Goal: Task Accomplishment & Management: Complete application form

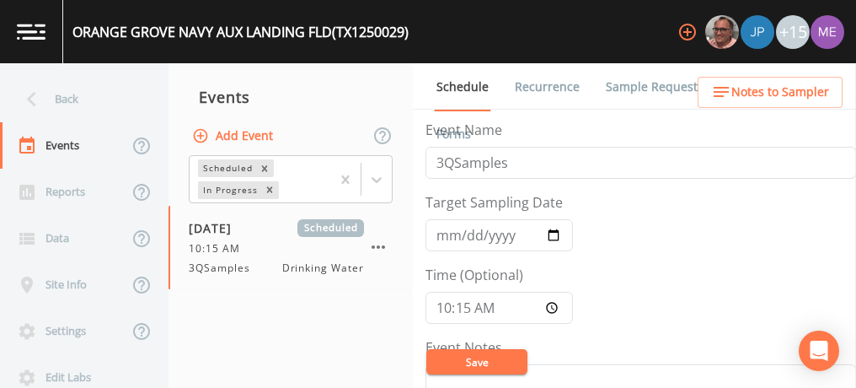
scroll to position [467, 0]
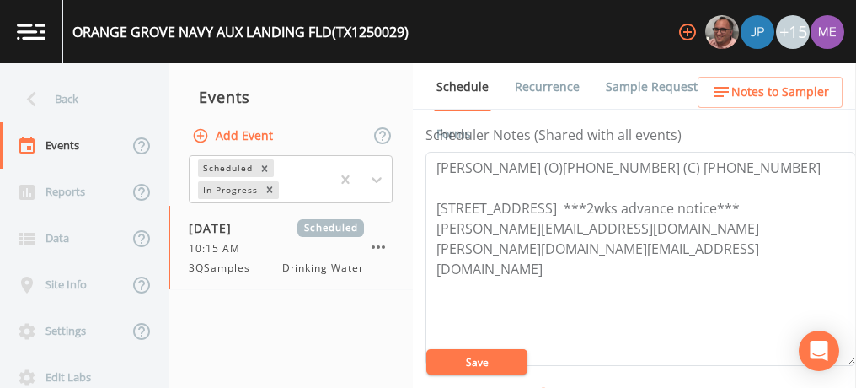
click at [647, 82] on link "Sample Requests" at bounding box center [654, 86] width 103 height 47
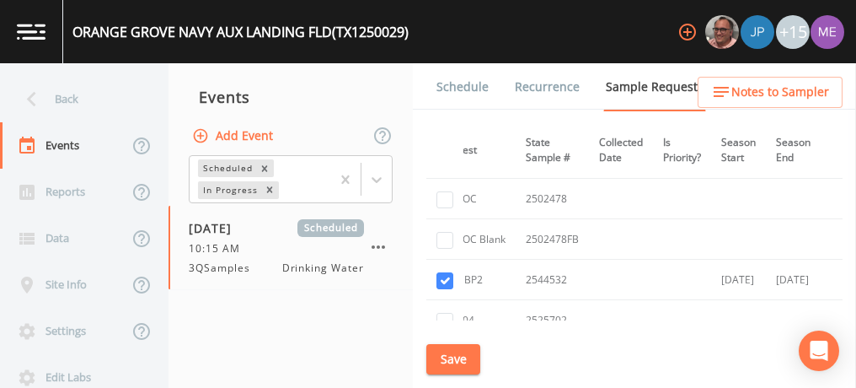
scroll to position [425, 0]
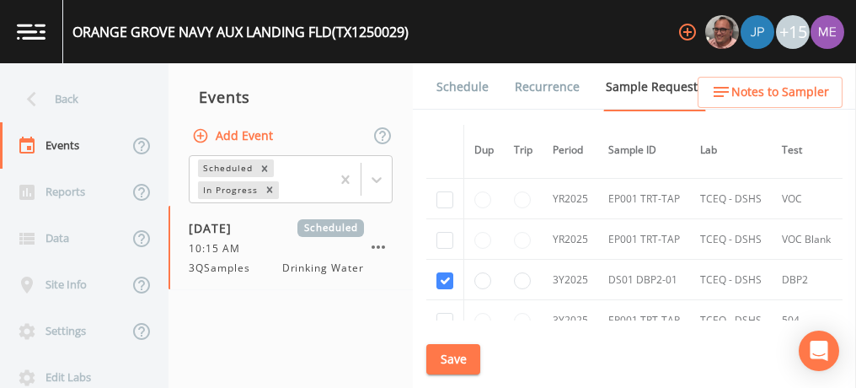
click at [463, 87] on link "Schedule" at bounding box center [462, 86] width 57 height 47
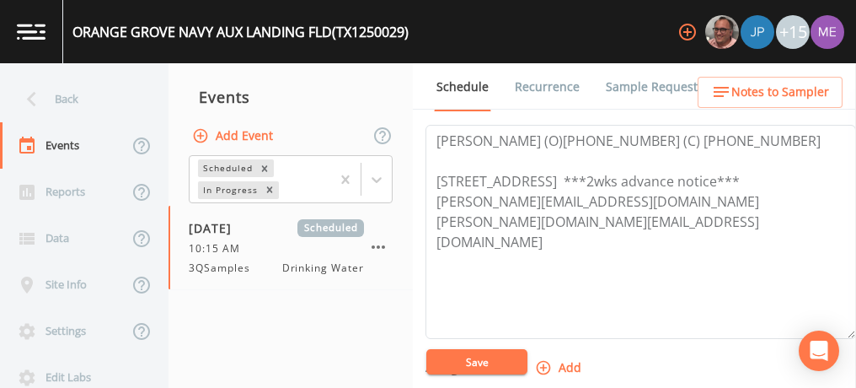
scroll to position [492, 0]
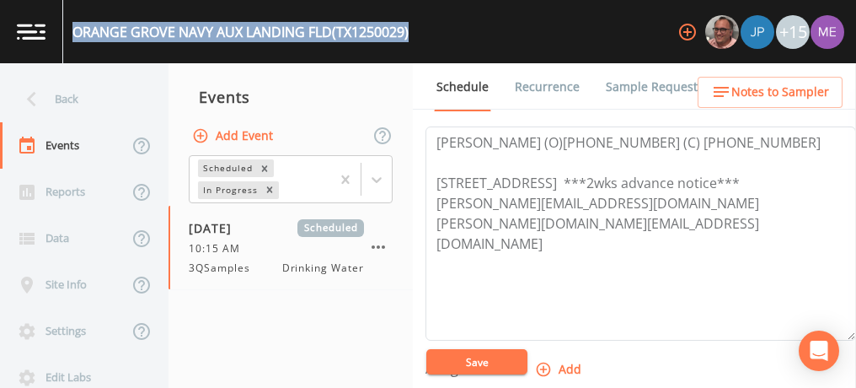
drag, startPoint x: 72, startPoint y: 30, endPoint x: 419, endPoint y: 33, distance: 346.3
click at [419, 33] on div "ORANGE GROVE NAVY AUX LANDING FLD (TX1250029) +15" at bounding box center [428, 31] width 856 height 63
copy div "ORANGE GROVE NAVY AUX LANDING FLD (TX1250029)"
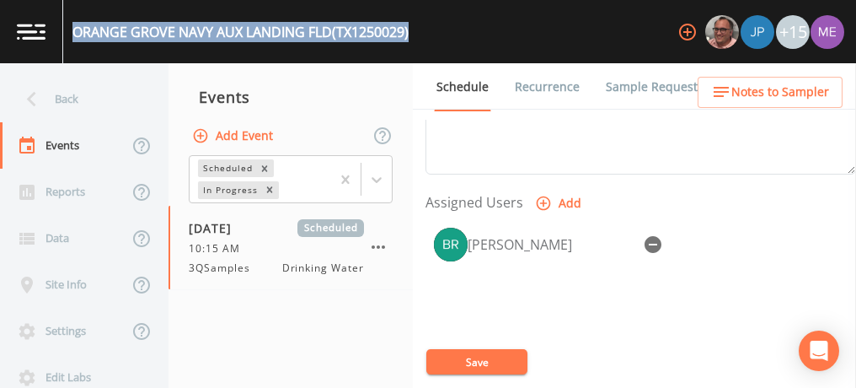
scroll to position [659, 0]
click at [768, 98] on span "Notes to Sampler" at bounding box center [780, 92] width 98 height 21
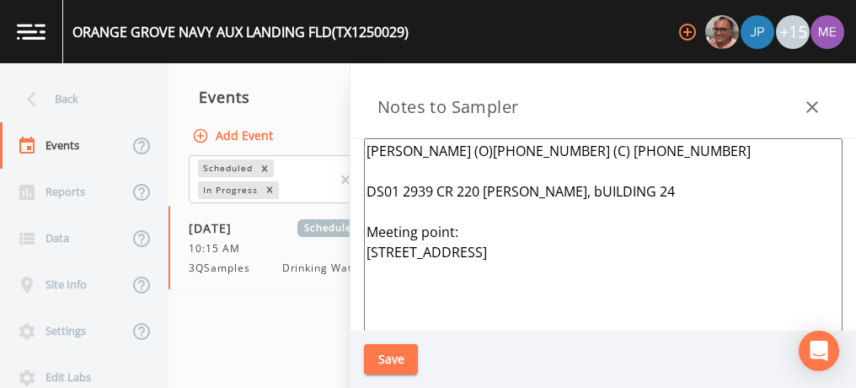
drag, startPoint x: 400, startPoint y: 190, endPoint x: 532, endPoint y: 185, distance: 132.3
click at [532, 185] on textarea "Albert Guajardo (O)361-389-4675 (C) 361-516-6044 DS01 2939 CR 220 ALICE, bUILDI…" at bounding box center [603, 342] width 479 height 409
click at [403, 191] on textarea "Albert Guajardo (O)361-389-4675 (C) 361-516-6044 DS01 2939 CR 220 ALICE, bUILDI…" at bounding box center [603, 342] width 479 height 409
drag, startPoint x: 403, startPoint y: 191, endPoint x: 609, endPoint y: 185, distance: 206.5
click at [609, 185] on textarea "Albert Guajardo (O)361-389-4675 (C) 361-516-6044 DS01 2939 CR 220 ALICE, bUILDI…" at bounding box center [603, 342] width 479 height 409
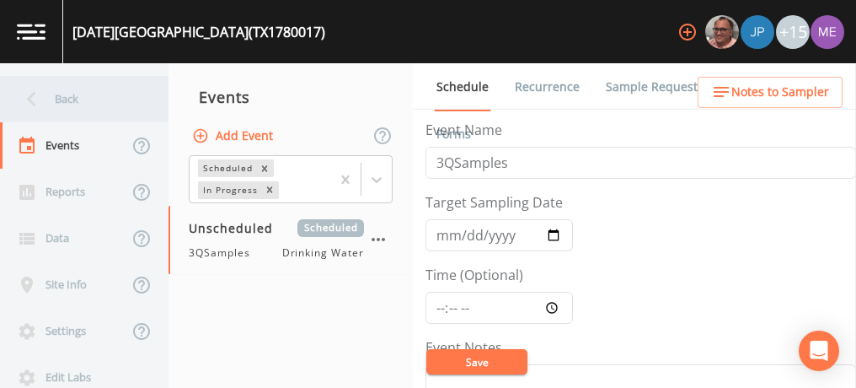
scroll to position [431, 0]
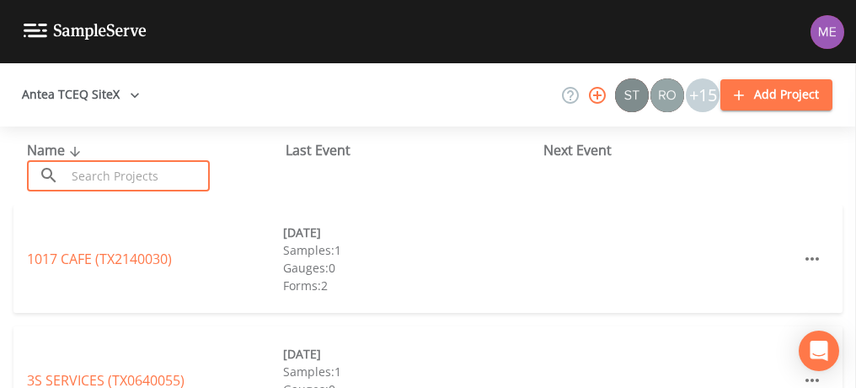
click at [108, 172] on input "text" at bounding box center [138, 175] width 144 height 31
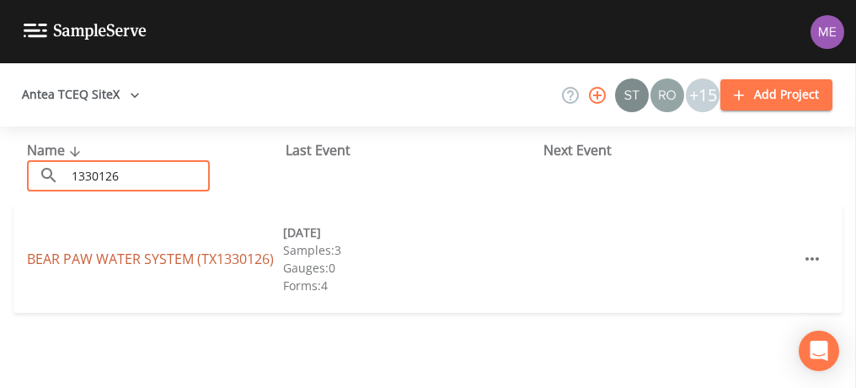
type input "1330126"
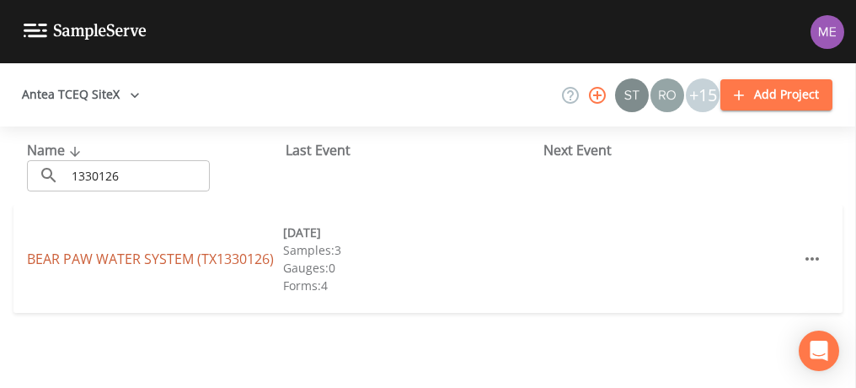
click at [120, 254] on link "BEAR PAW WATER SYSTEM (TX1330126)" at bounding box center [150, 258] width 247 height 19
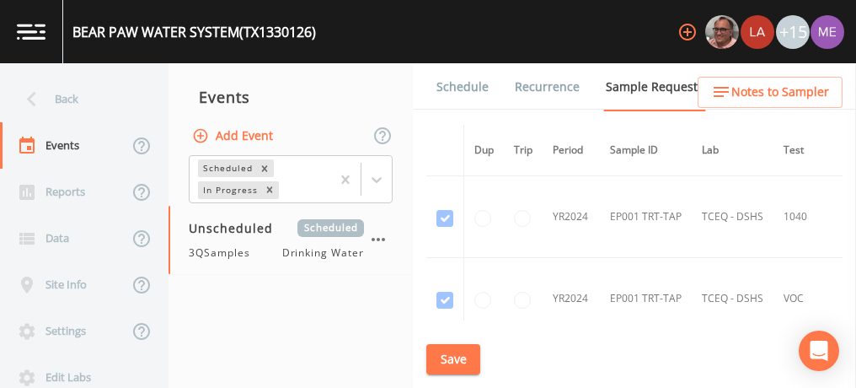
click at [444, 88] on link "Schedule" at bounding box center [462, 86] width 57 height 47
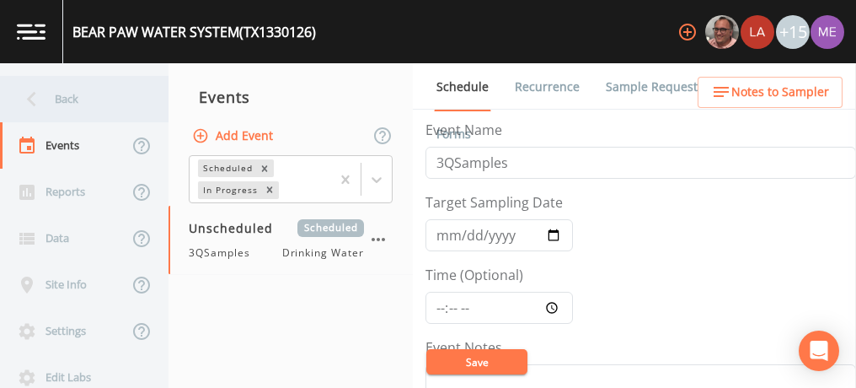
click at [65, 99] on div "Back" at bounding box center [76, 99] width 152 height 46
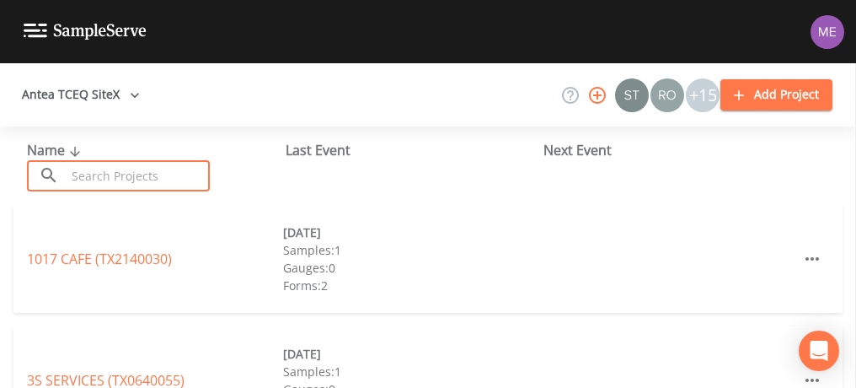
click at [83, 174] on input "text" at bounding box center [138, 175] width 144 height 31
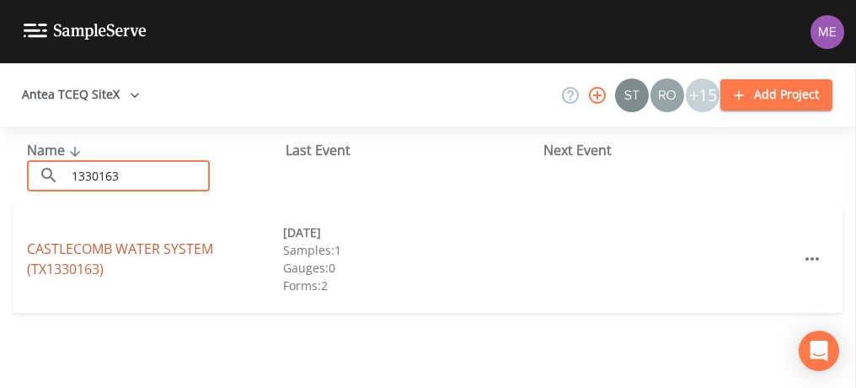
type input "1330163"
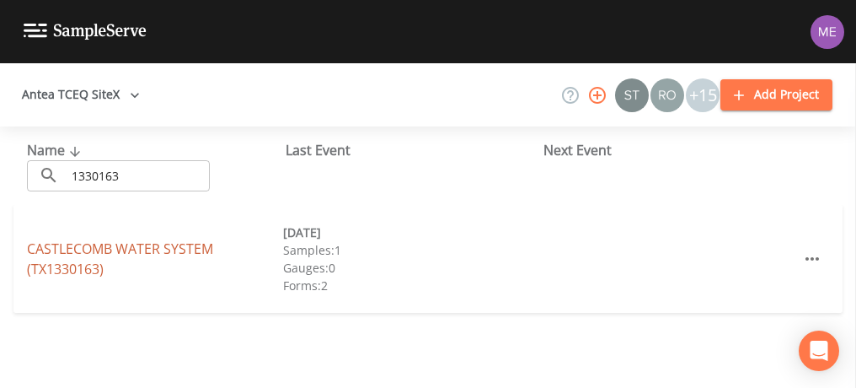
click at [110, 244] on link "CASTLECOMB WATER SYSTEM (TX1330163)" at bounding box center [120, 258] width 186 height 39
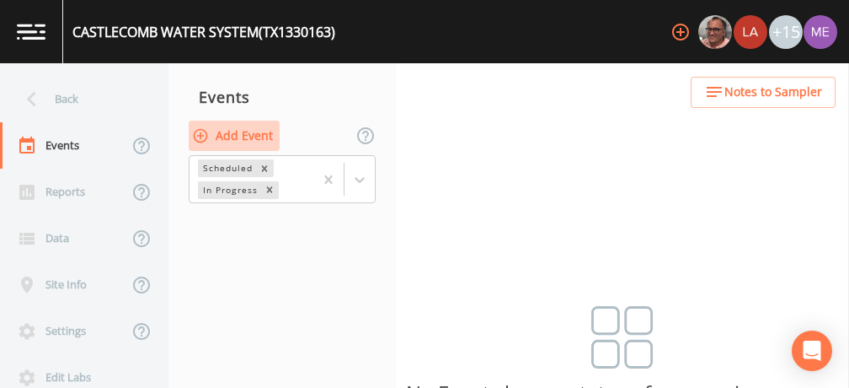
click at [259, 140] on button "Add Event" at bounding box center [234, 135] width 91 height 31
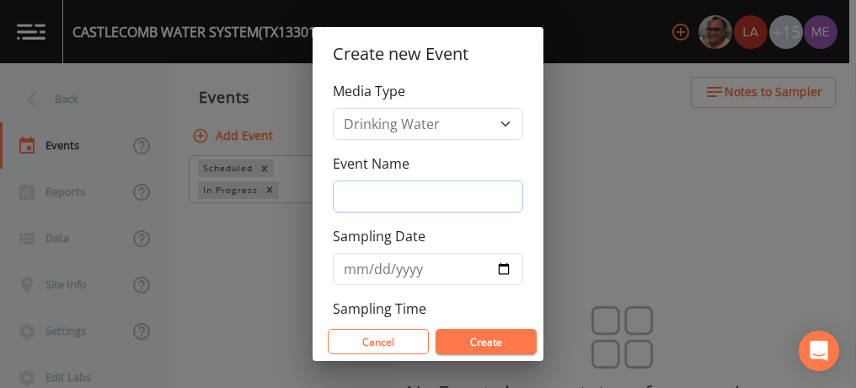
click at [346, 194] on input "Event Name" at bounding box center [428, 196] width 190 height 32
type input "3QSamples"
click at [361, 270] on input "Sampling Date" at bounding box center [428, 269] width 190 height 32
type input "[DATE]"
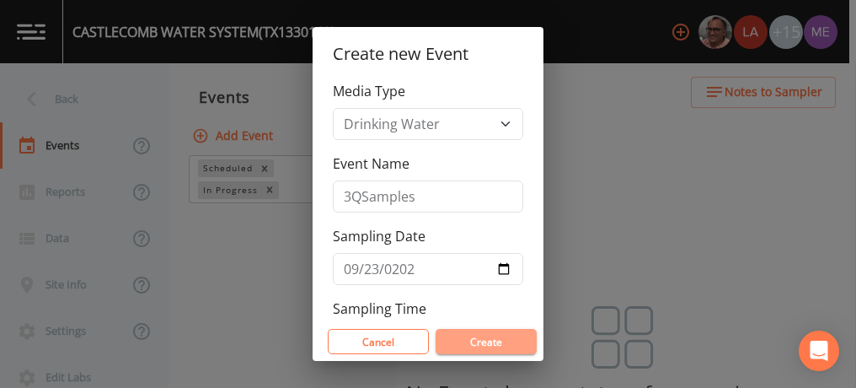
click at [448, 340] on button "Create" at bounding box center [486, 341] width 101 height 25
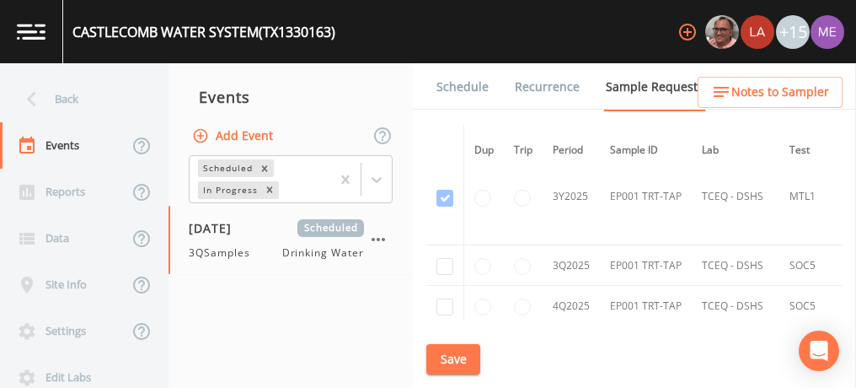
scroll to position [1607, 0]
click at [445, 259] on input "checkbox" at bounding box center [444, 267] width 17 height 17
checkbox input "true"
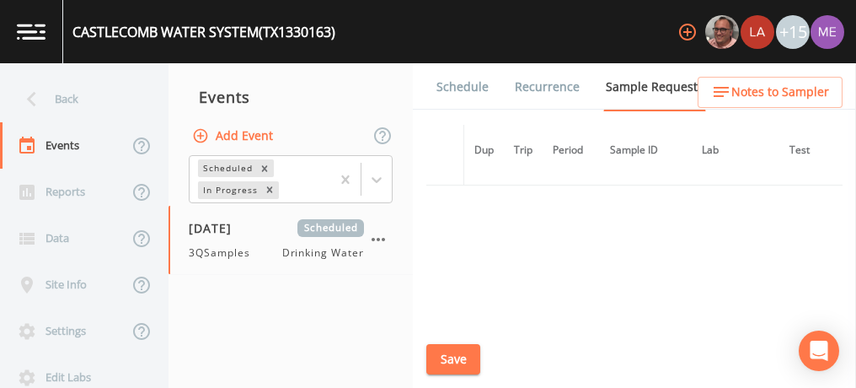
scroll to position [1379, 0]
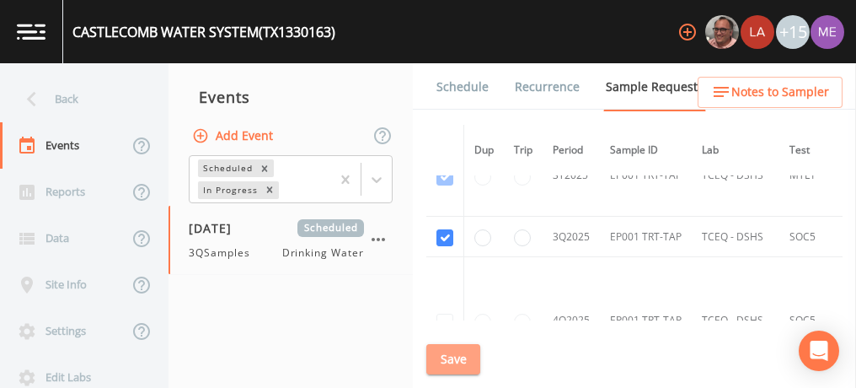
click at [457, 353] on button "Save" at bounding box center [453, 359] width 54 height 31
click at [460, 81] on link "Schedule" at bounding box center [462, 86] width 57 height 47
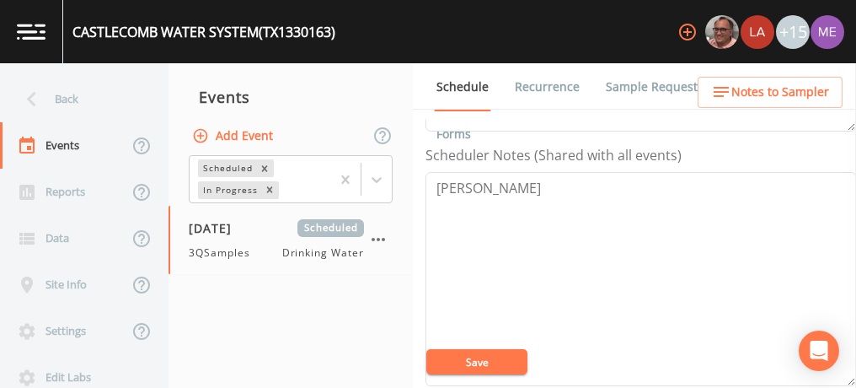
scroll to position [447, 0]
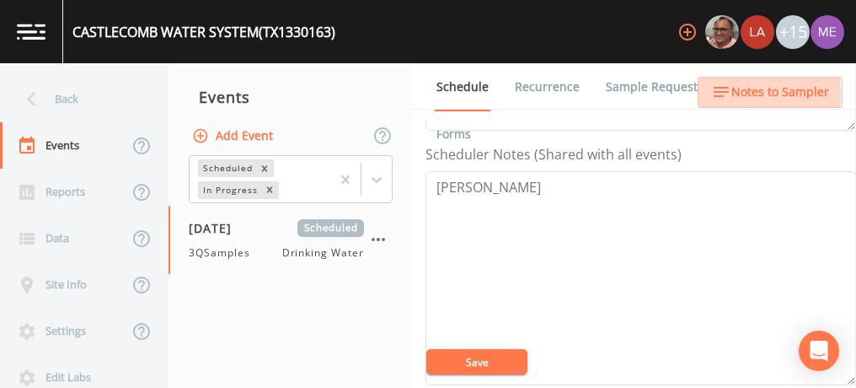
click at [734, 92] on span "Notes to Sampler" at bounding box center [780, 92] width 98 height 21
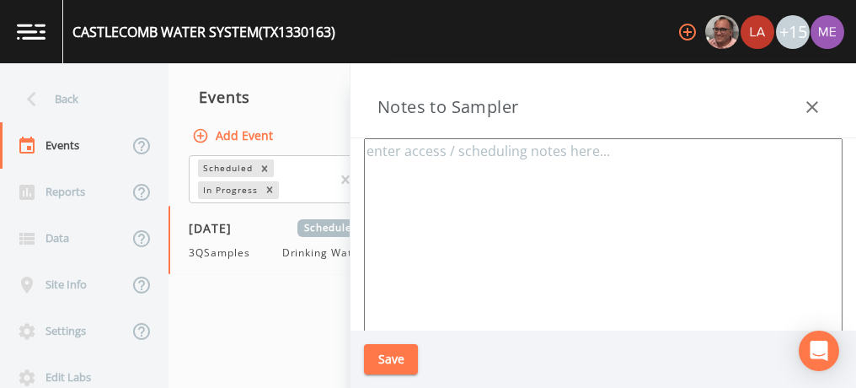
click at [457, 187] on textarea at bounding box center [603, 342] width 479 height 409
type textarea "EP001:"
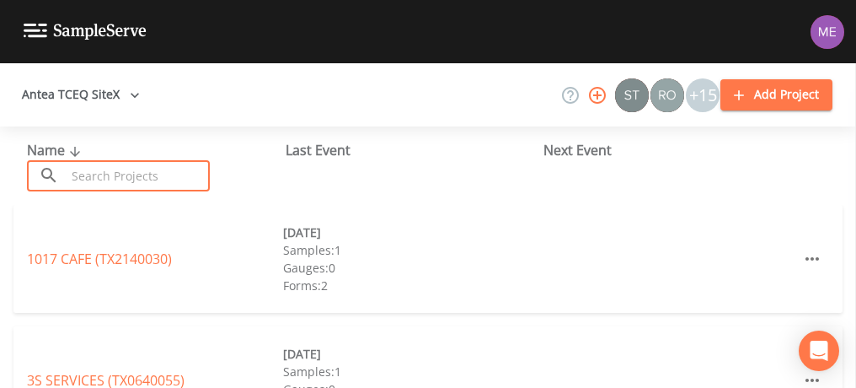
click at [163, 170] on input "text" at bounding box center [138, 175] width 144 height 31
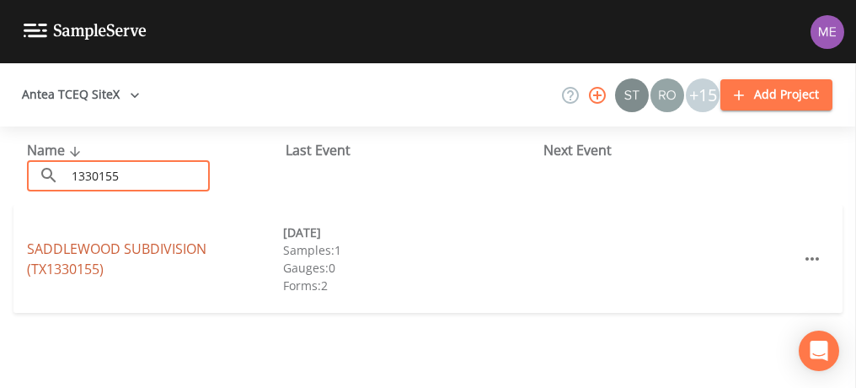
type input "1330155"
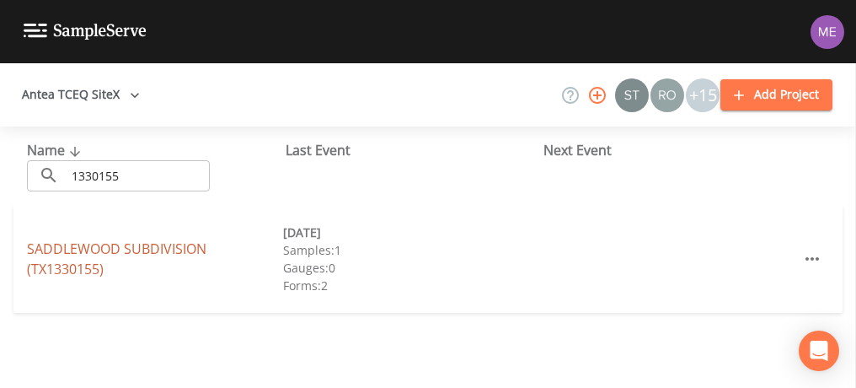
click at [115, 245] on link "[GEOGRAPHIC_DATA] (TX1330155)" at bounding box center [116, 258] width 179 height 39
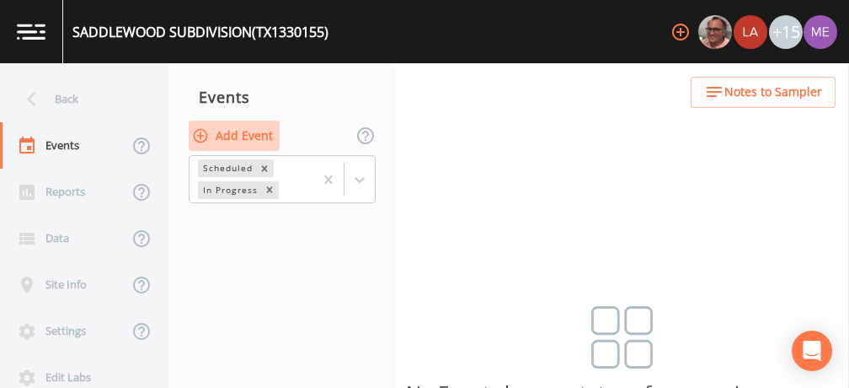
click at [234, 131] on button "Add Event" at bounding box center [234, 135] width 91 height 31
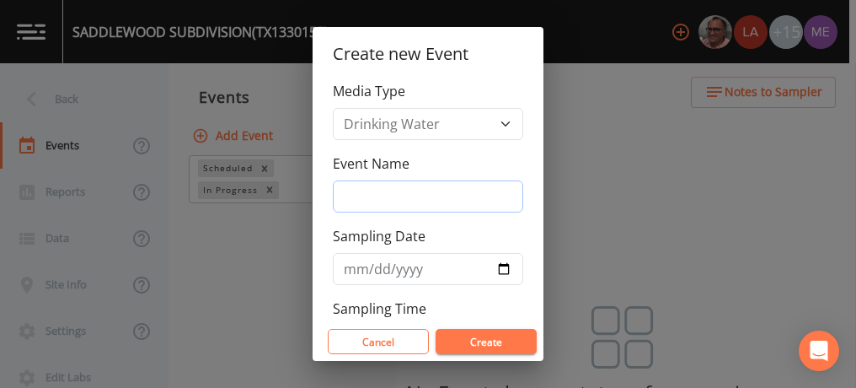
click at [354, 194] on input "Event Name" at bounding box center [428, 196] width 190 height 32
type input "3QSamples"
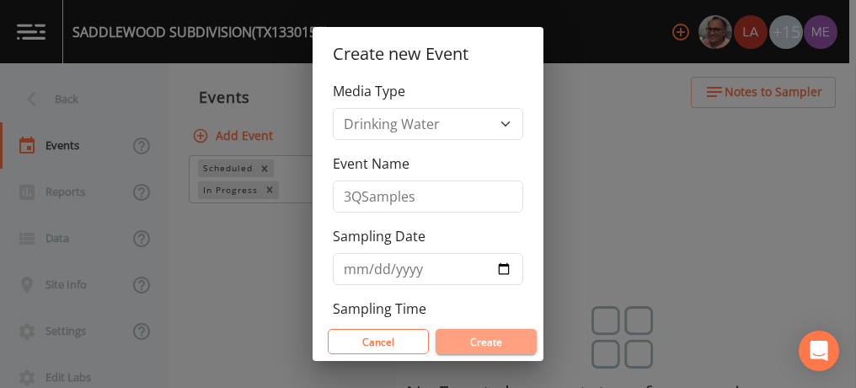
click at [473, 337] on button "Create" at bounding box center [486, 341] width 101 height 25
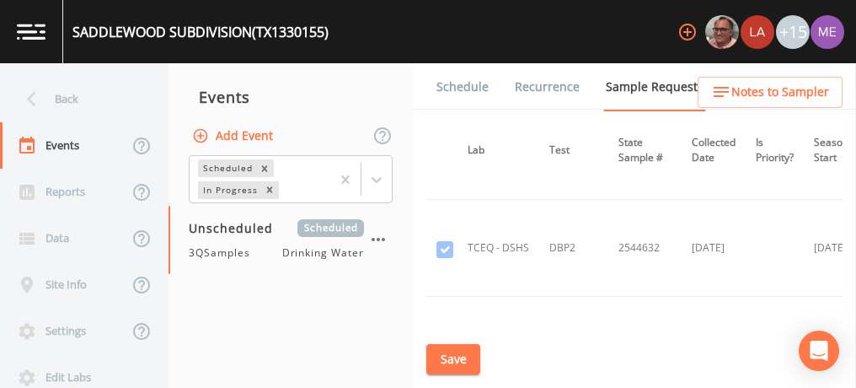
scroll to position [945, 234]
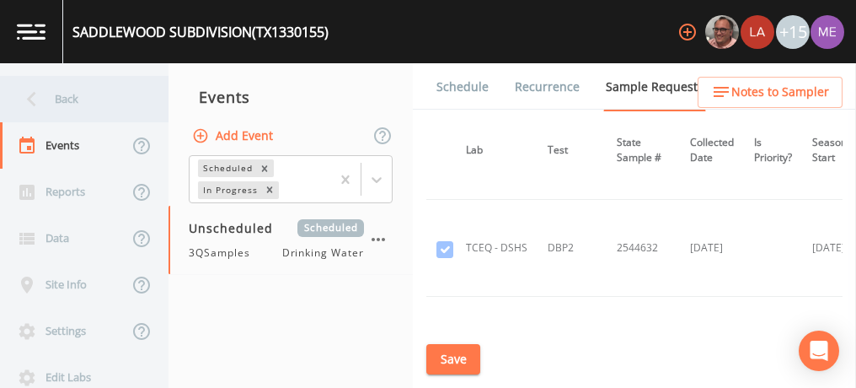
click at [67, 98] on div "Back" at bounding box center [76, 99] width 152 height 46
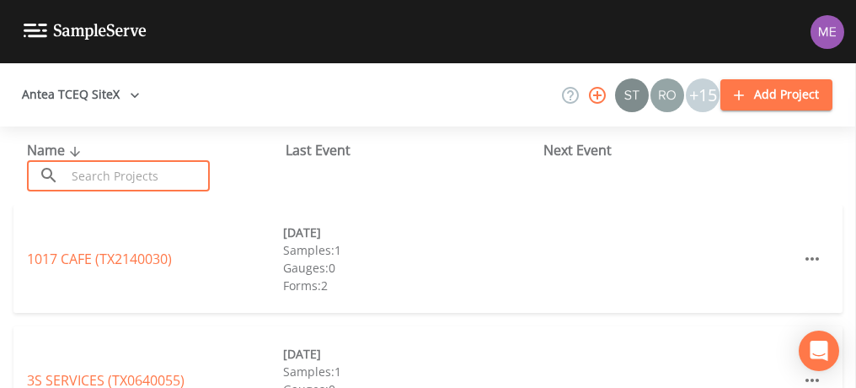
click at [93, 181] on input "text" at bounding box center [138, 175] width 144 height 31
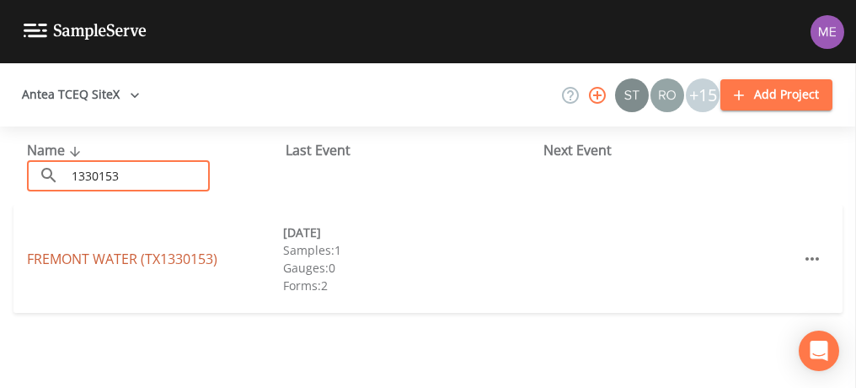
type input "1330153"
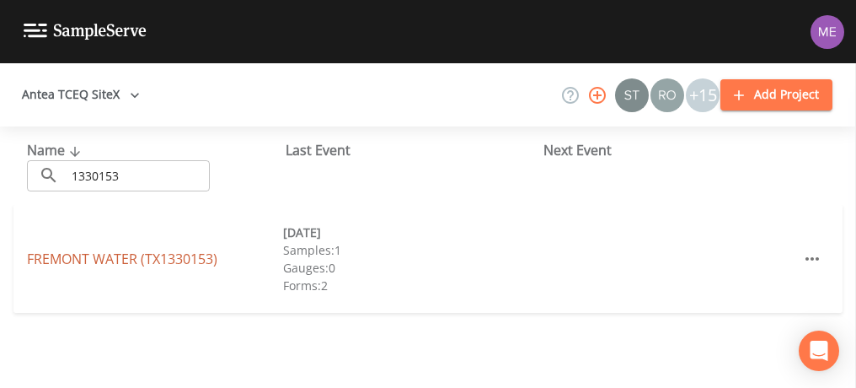
click at [99, 257] on link "FREMONT WATER (TX1330153)" at bounding box center [122, 258] width 190 height 19
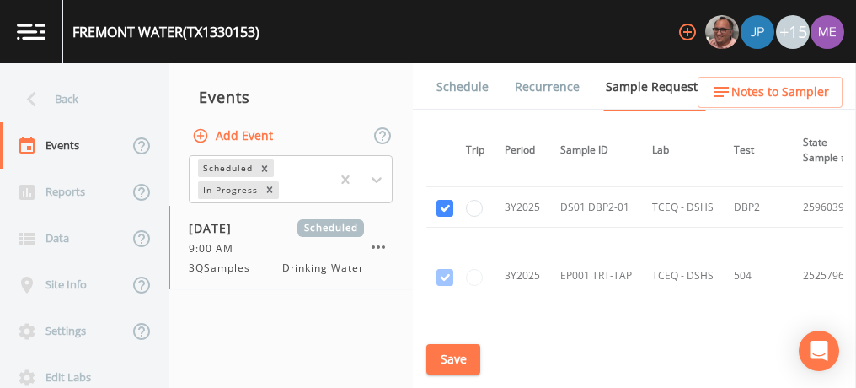
scroll to position [570, 0]
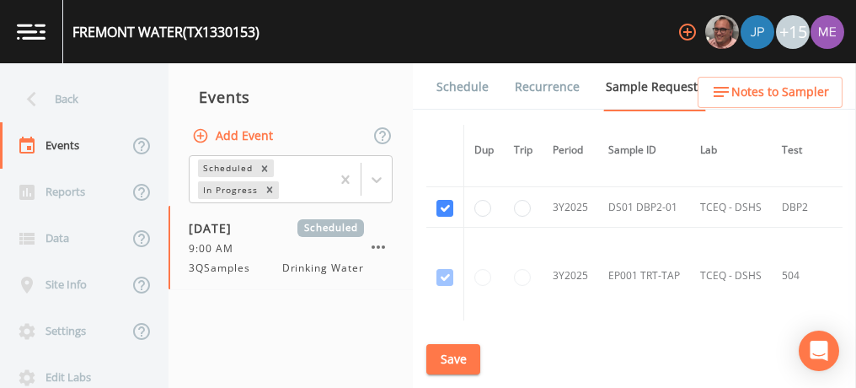
click at [456, 88] on link "Schedule" at bounding box center [462, 86] width 57 height 47
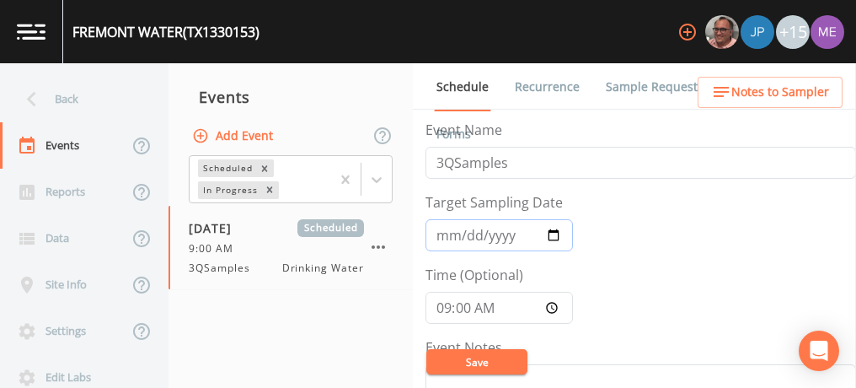
click at [440, 236] on input "2025-07-09" at bounding box center [498, 235] width 147 height 32
type input "[DATE]"
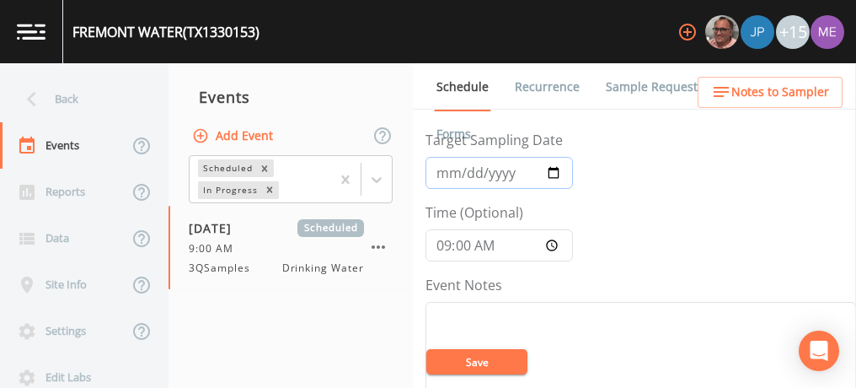
scroll to position [62, 0]
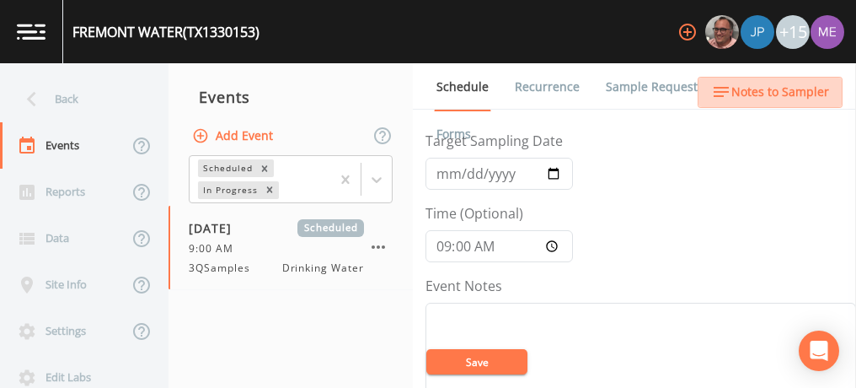
click at [776, 84] on span "Notes to Sampler" at bounding box center [780, 92] width 98 height 21
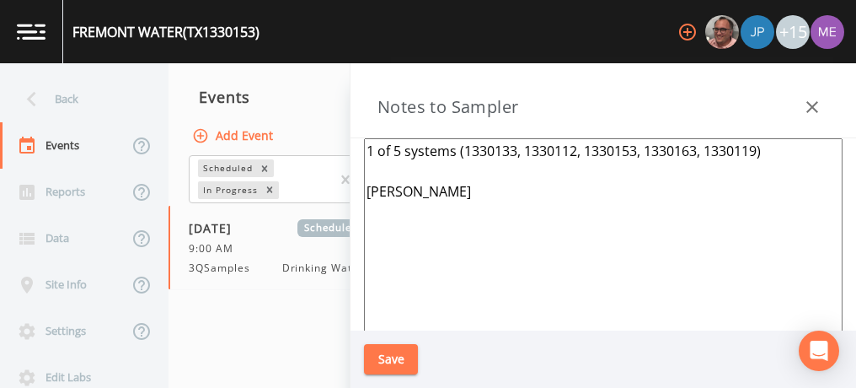
click at [782, 151] on textarea "1 of 5 systems (1330133, 1330112, 1330153, 1330163, 1330119) Greg Grinnan" at bounding box center [603, 342] width 479 height 409
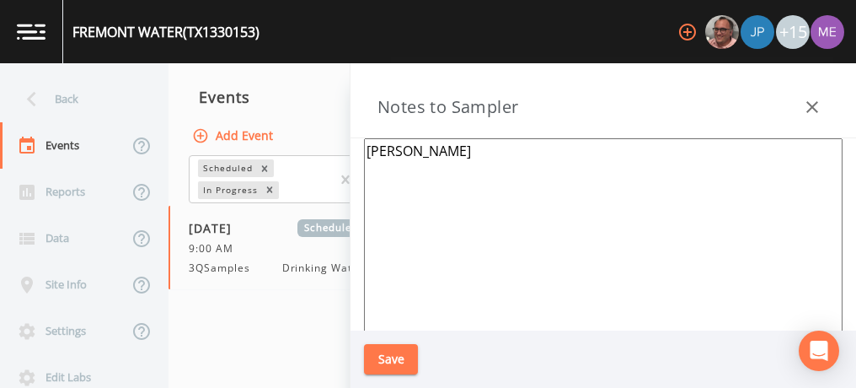
click at [493, 178] on textarea "[PERSON_NAME]" at bounding box center [603, 342] width 479 height 409
click at [490, 194] on textarea "[PERSON_NAME]" at bounding box center [603, 342] width 479 height 409
type textarea "G"
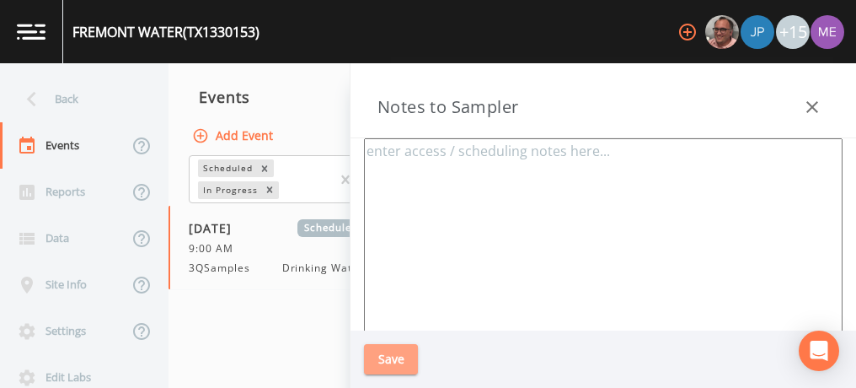
click at [383, 359] on button "Save" at bounding box center [391, 359] width 54 height 31
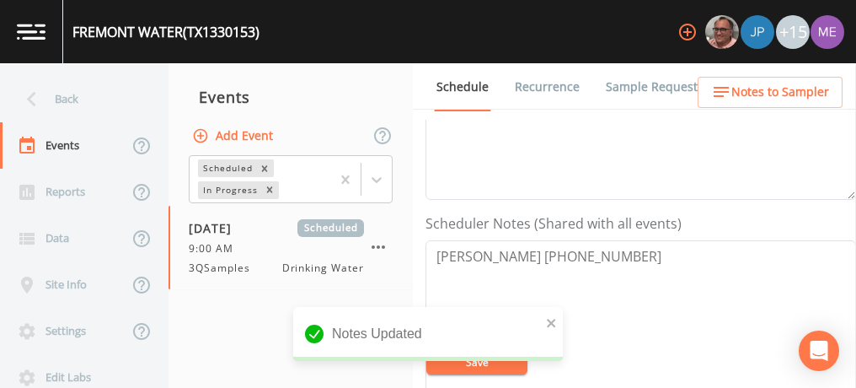
scroll to position [387, 0]
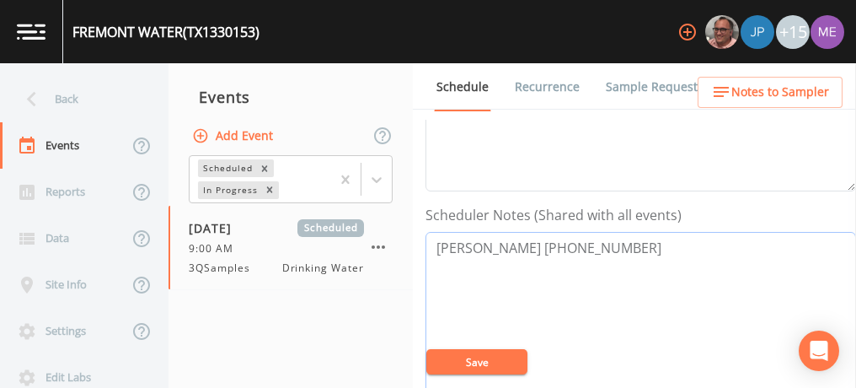
click at [436, 243] on textarea "Greg Grinnan 830-214-5481" at bounding box center [640, 339] width 431 height 214
drag, startPoint x: 436, startPoint y: 243, endPoint x: 613, endPoint y: 264, distance: 179.0
click at [613, 264] on textarea "Greg Grinnan 830-214-5481" at bounding box center [640, 339] width 431 height 214
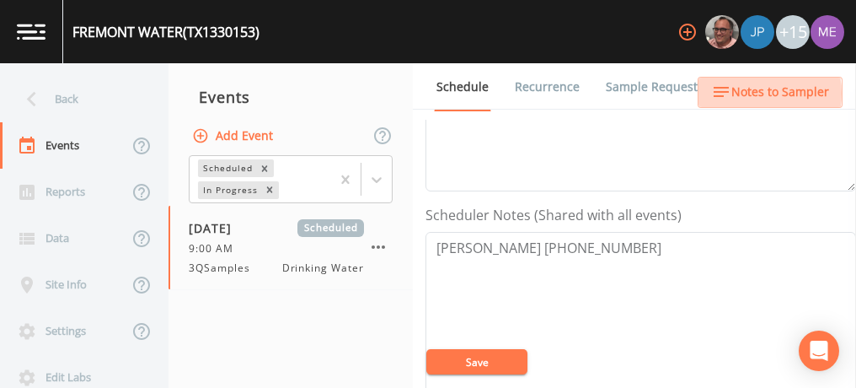
click at [748, 94] on span "Notes to Sampler" at bounding box center [780, 92] width 98 height 21
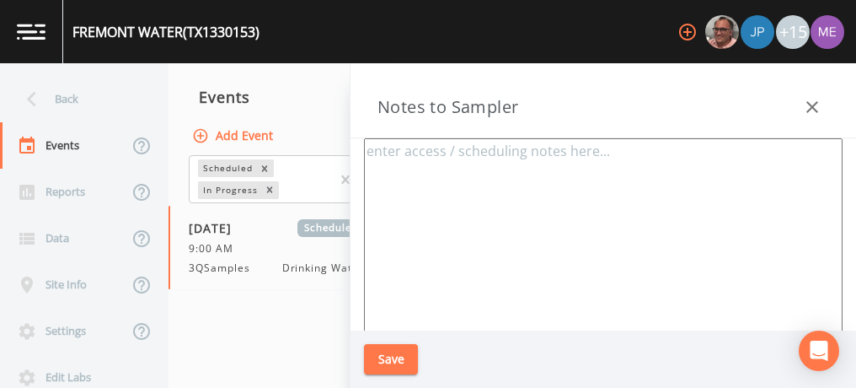
click at [429, 147] on textarea at bounding box center [603, 342] width 479 height 409
paste textarea "Greg Grinnan 830-214-5481"
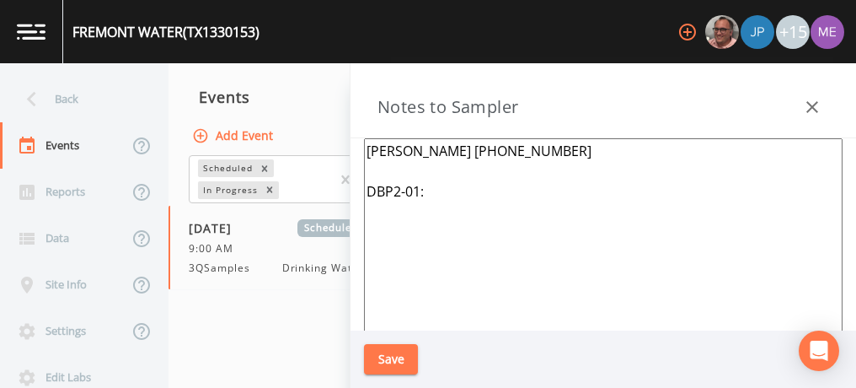
paste textarea "658 SADDLE CLUB, KERRVILLE"
type textarea "Greg Grinnan 830-214-5481 DBP2-01: 658 SADDLE CLUB, KERRVILLE"
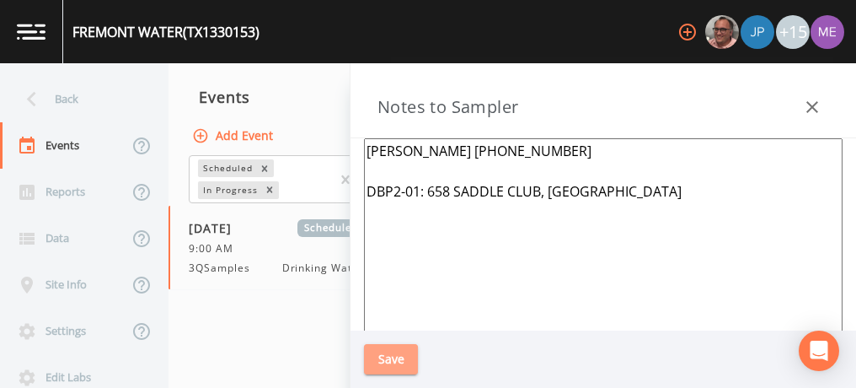
click at [397, 349] on button "Save" at bounding box center [391, 359] width 54 height 31
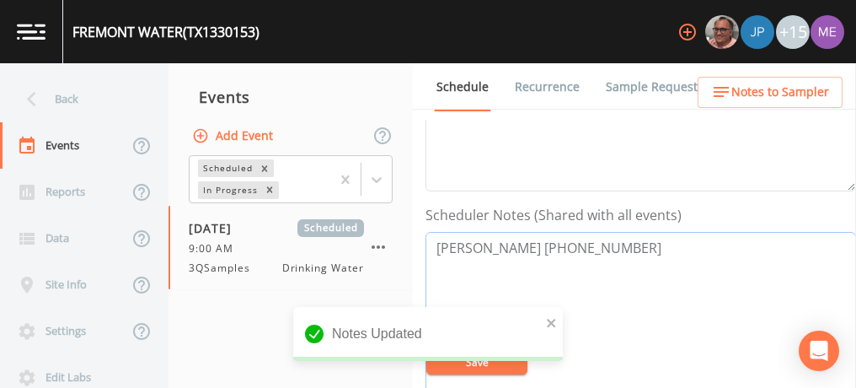
click at [438, 286] on textarea "Greg Grinnan 830-214-5481" at bounding box center [640, 339] width 431 height 214
click at [618, 247] on textarea "Greg Grinnan 830-214-5481" at bounding box center [640, 339] width 431 height 214
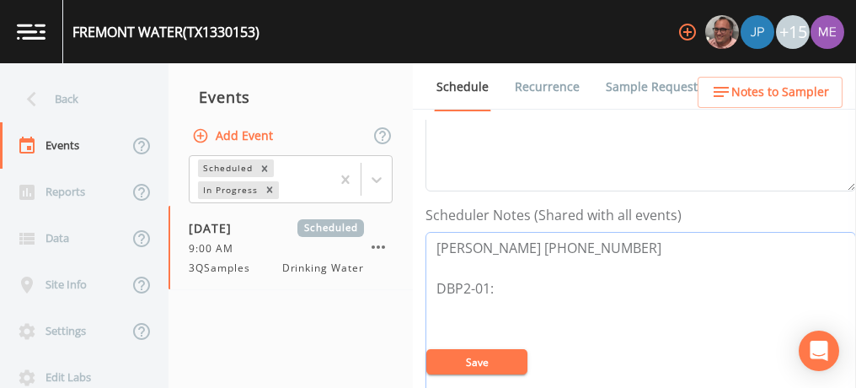
paste textarea "658 SADDLE CLUB, KERRVILLE"
type textarea "Greg Grinnan 830-214-5481 DBP2-01: 658 SADDLE CLUB, KERRVILLE"
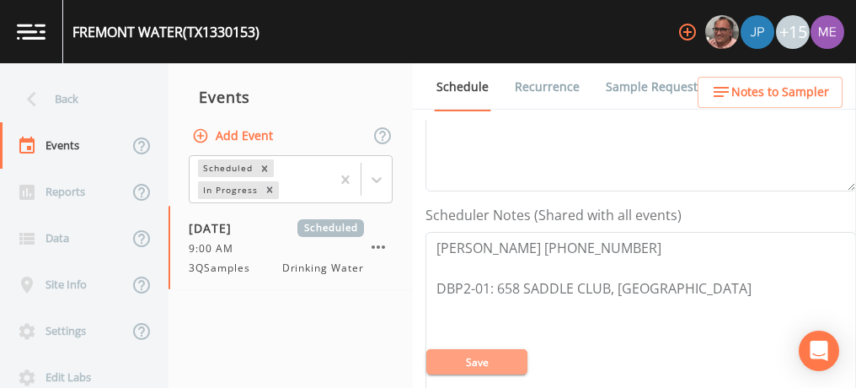
click at [471, 372] on button "Save" at bounding box center [476, 361] width 101 height 25
click at [467, 360] on button "Save" at bounding box center [476, 361] width 101 height 25
